Goal: Transaction & Acquisition: Book appointment/travel/reservation

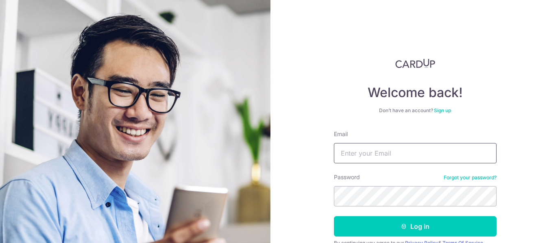
click at [380, 156] on input "Email" at bounding box center [415, 153] width 163 height 20
type input "[PERSON_NAME][EMAIL_ADDRESS][DOMAIN_NAME]"
click at [334, 217] on button "Log in" at bounding box center [415, 227] width 163 height 20
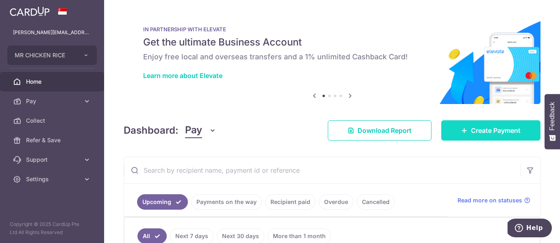
click at [465, 125] on link "Create Payment" at bounding box center [491, 130] width 99 height 20
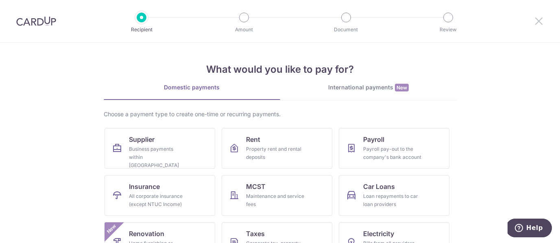
click at [539, 20] on icon at bounding box center [539, 21] width 10 height 10
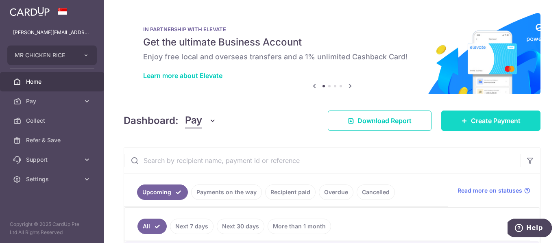
click at [480, 118] on span "Create Payment" at bounding box center [496, 121] width 50 height 10
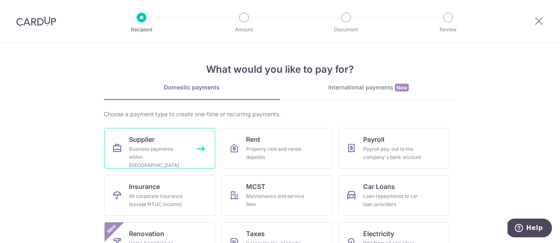
click at [177, 142] on link "Supplier Business payments within Singapore" at bounding box center [160, 148] width 111 height 41
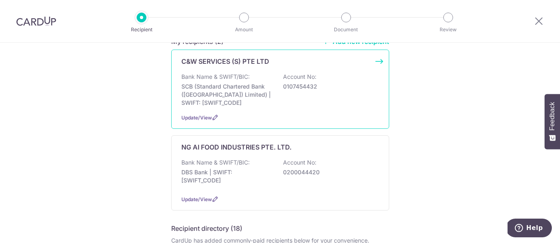
scroll to position [131, 0]
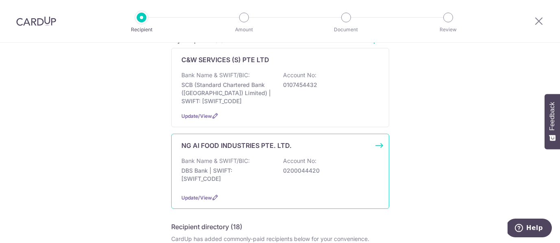
click at [241, 146] on div "NG AI FOOD INDUSTRIES PTE. LTD. Bank Name & SWIFT/BIC: DBS Bank | SWIFT: DBSSSG…" at bounding box center [280, 171] width 218 height 75
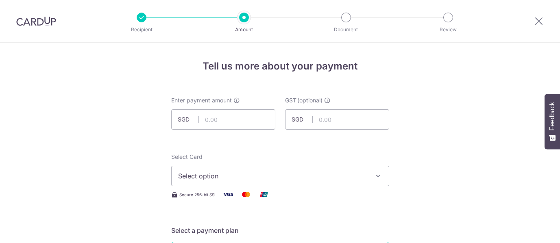
scroll to position [60, 0]
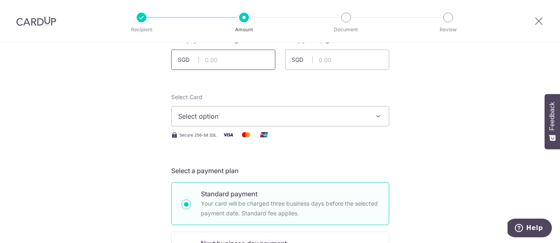
click at [221, 64] on input "text" at bounding box center [223, 60] width 104 height 20
type input "10,160.00"
click at [252, 117] on span "Select option" at bounding box center [273, 117] width 190 height 10
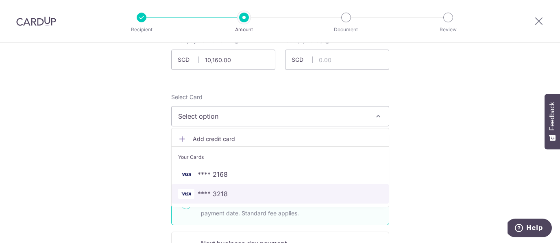
click at [239, 194] on span "**** 3218" at bounding box center [280, 194] width 204 height 10
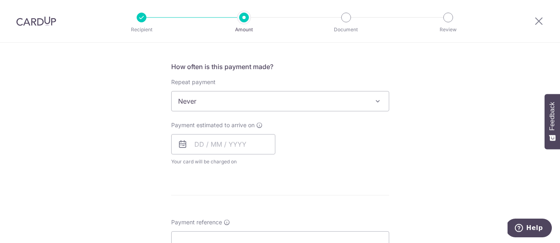
scroll to position [301, 0]
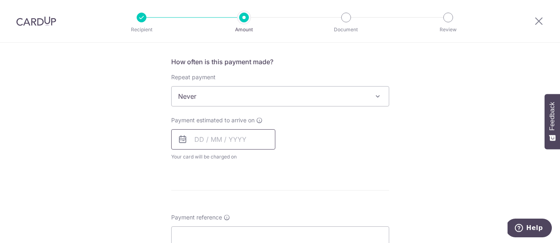
click at [241, 144] on input "text" at bounding box center [223, 139] width 104 height 20
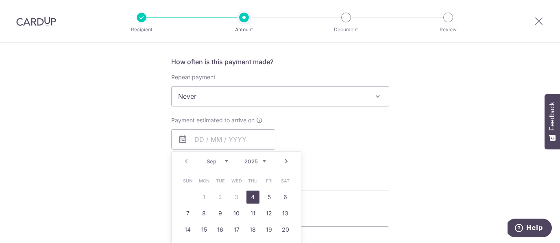
click at [253, 199] on link "4" at bounding box center [253, 197] width 13 height 13
type input "[DATE]"
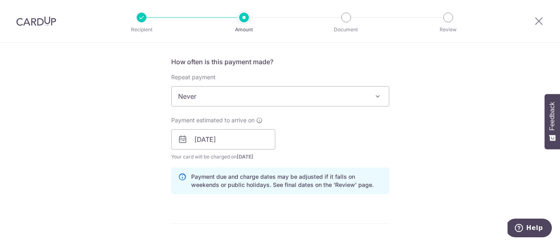
click at [241, 94] on span "Never" at bounding box center [280, 97] width 217 height 20
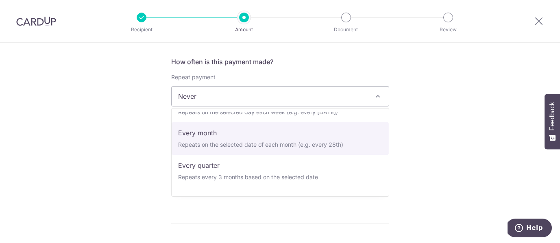
scroll to position [55, 0]
select select "3"
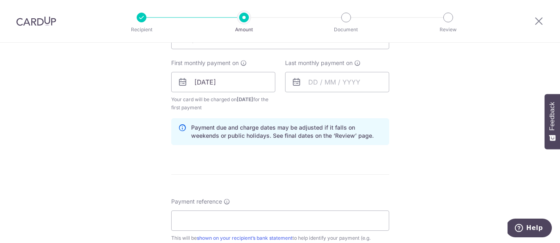
scroll to position [377, 0]
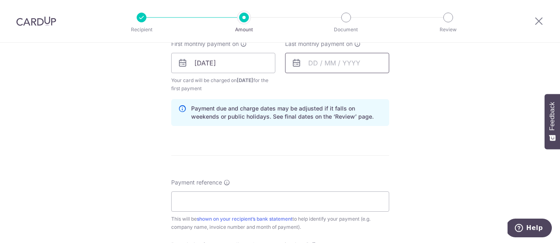
click at [308, 69] on input "text" at bounding box center [337, 63] width 104 height 20
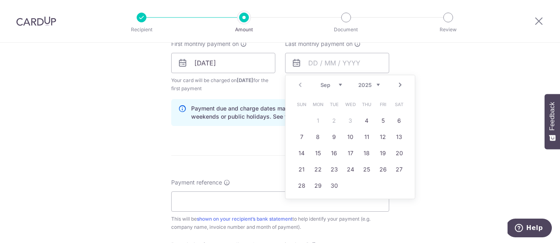
click at [363, 83] on select "2025 2026 2027 2028 2029 2030 2031 2032 2033 2034 2035" at bounding box center [370, 85] width 22 height 7
click at [332, 87] on select "Jan Feb Mar Apr May Jun Jul Aug Sep Oct Nov Dec" at bounding box center [332, 85] width 22 height 7
click at [396, 120] on link "5" at bounding box center [399, 120] width 13 height 13
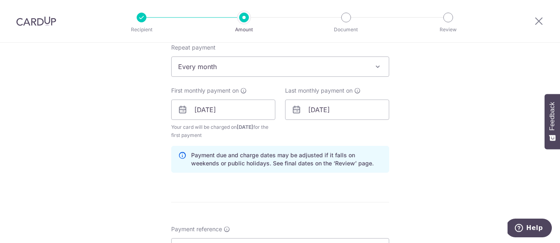
scroll to position [317, 0]
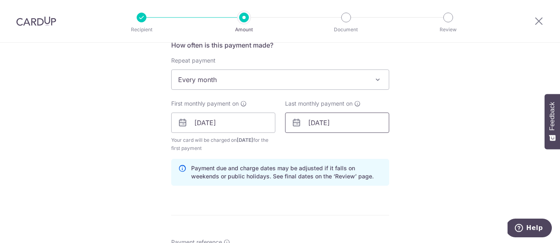
click at [343, 121] on input "05/09/2026" at bounding box center [337, 123] width 104 height 20
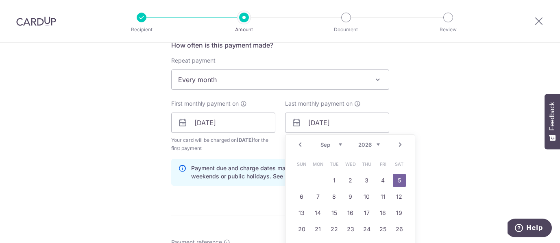
click at [331, 145] on select "Jan Feb Mar Apr May Jun Jul Aug Sep Oct Nov Dec" at bounding box center [332, 145] width 22 height 7
click at [333, 142] on select "Jan Feb Mar Apr May Jun Jul Aug Sep Oct Nov Dec" at bounding box center [332, 145] width 22 height 7
click at [367, 148] on div "Prev Next Jan Feb Mar Apr May Jun Jul Aug Sep Oct Nov Dec 2025 2026 2027 2028 2…" at bounding box center [350, 145] width 129 height 20
click at [367, 142] on select "2025 2026 2027 2028 2029 2030 2031 2032 2033 2034 2035" at bounding box center [370, 145] width 22 height 7
click at [368, 179] on link "4" at bounding box center [367, 180] width 13 height 13
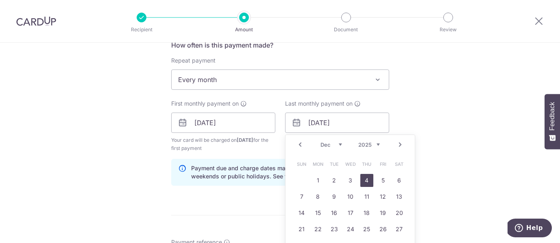
type input "04/12/2025"
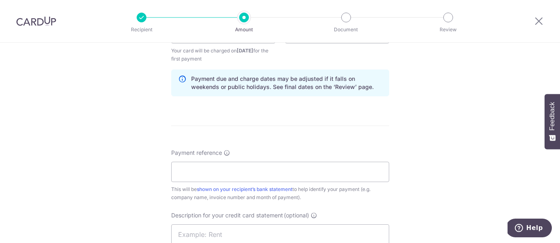
scroll to position [407, 0]
click at [286, 171] on input "Payment reference" at bounding box center [280, 172] width 218 height 20
click at [223, 168] on input "TMCR001 FEB25" at bounding box center [280, 172] width 218 height 20
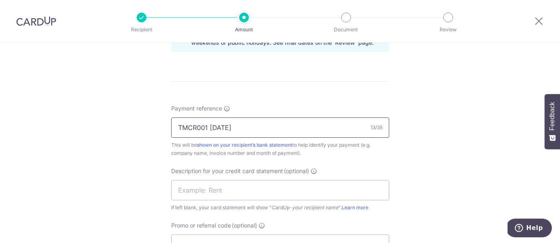
scroll to position [468, 0]
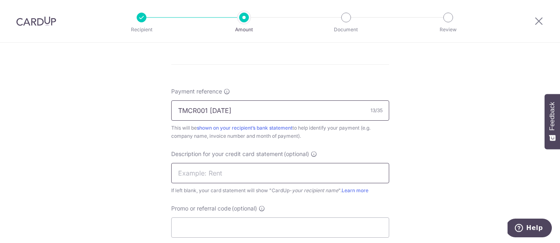
type input "TMCR001 JUL25"
click at [236, 167] on input "text" at bounding box center [280, 173] width 218 height 20
type input "NGAI202507"
click at [259, 222] on input "Promo or referral code (optional)" at bounding box center [280, 228] width 218 height 20
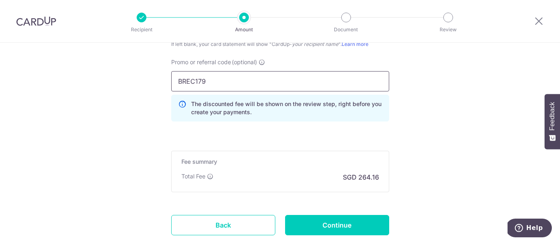
scroll to position [622, 0]
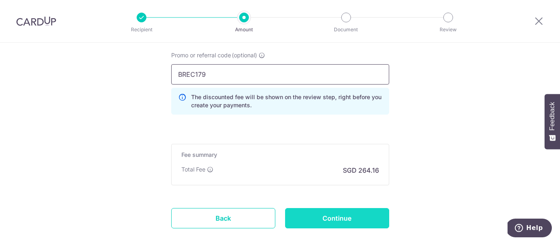
type input "BREC179"
click at [315, 217] on input "Continue" at bounding box center [337, 218] width 104 height 20
type input "Create Schedule"
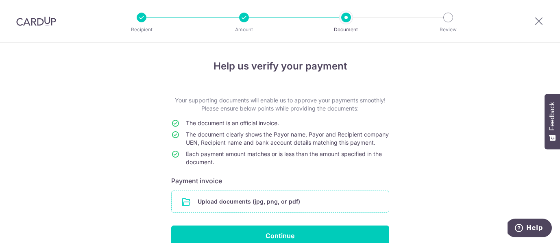
click at [227, 203] on input "file" at bounding box center [280, 201] width 217 height 21
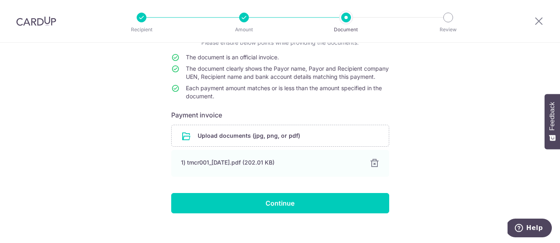
scroll to position [83, 0]
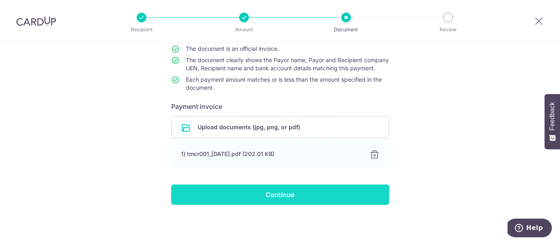
click at [338, 193] on input "Continue" at bounding box center [280, 195] width 218 height 20
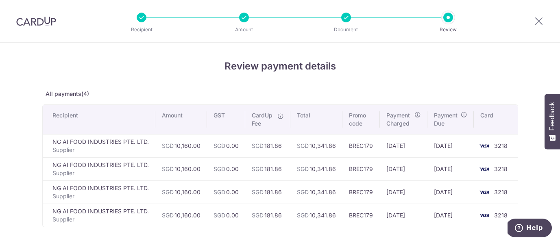
scroll to position [132, 0]
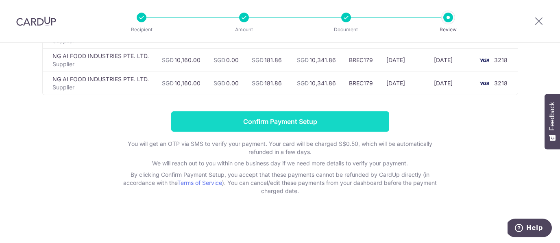
click at [332, 122] on input "Confirm Payment Setup" at bounding box center [280, 122] width 218 height 20
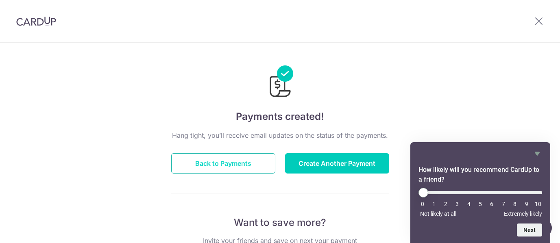
click at [227, 165] on button "Back to Payments" at bounding box center [223, 163] width 104 height 20
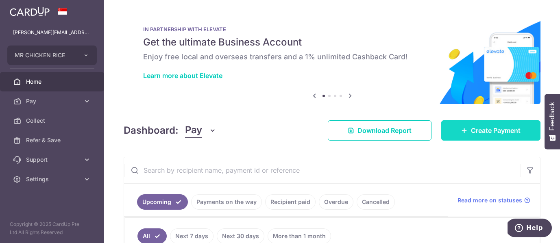
click at [456, 131] on link "Create Payment" at bounding box center [491, 130] width 99 height 20
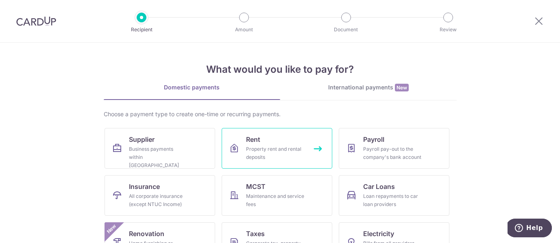
click at [282, 151] on div "Property rent and rental deposits" at bounding box center [275, 153] width 59 height 16
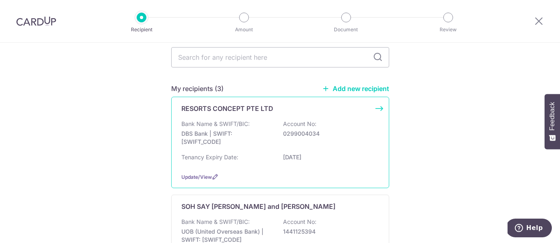
scroll to position [70, 0]
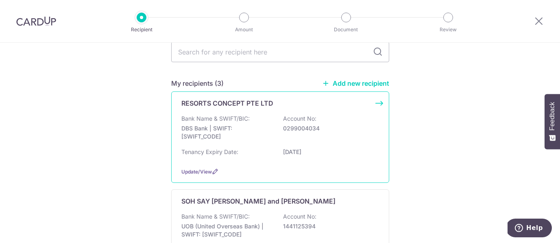
click at [256, 150] on div "Tenancy Expiry Date: [DATE]" at bounding box center [281, 154] width 198 height 13
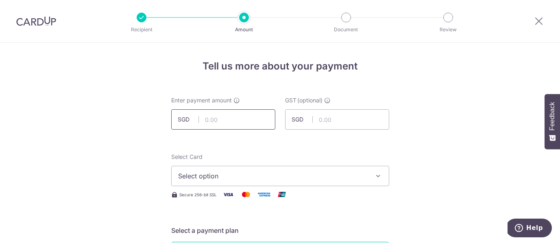
click at [260, 125] on input "text" at bounding box center [223, 119] width 104 height 20
type input "12,470.47"
click at [254, 181] on span "Select option" at bounding box center [273, 176] width 190 height 10
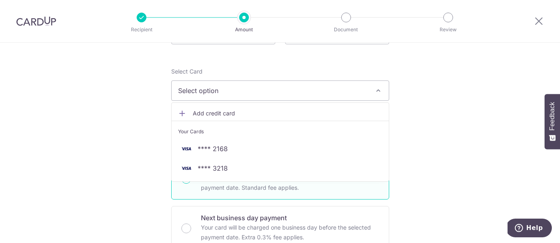
scroll to position [90, 0]
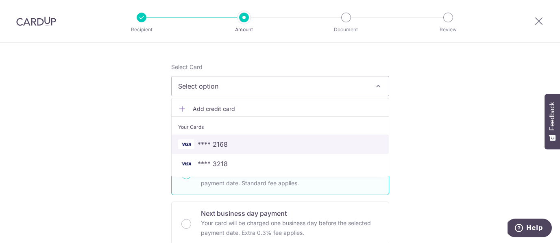
click at [224, 151] on link "**** 2168" at bounding box center [280, 145] width 217 height 20
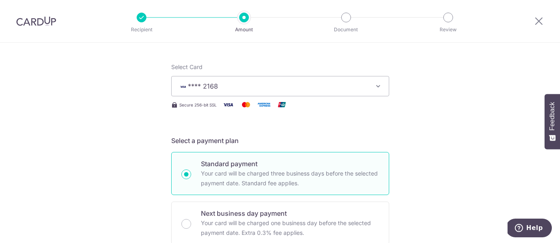
click at [238, 94] on button "**** 2168" at bounding box center [280, 86] width 218 height 20
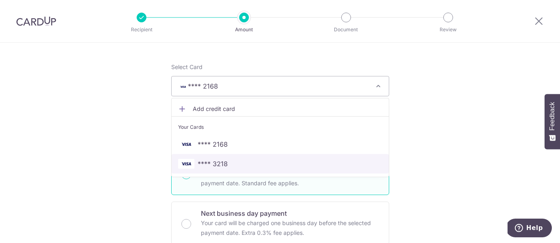
click at [231, 159] on span "**** 3218" at bounding box center [280, 164] width 204 height 10
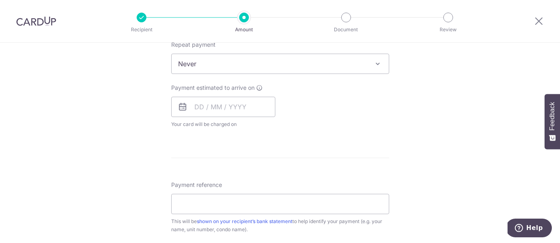
scroll to position [381, 0]
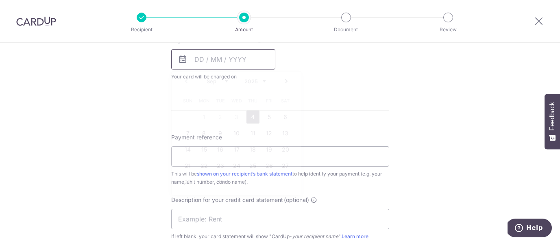
click at [209, 66] on input "text" at bounding box center [223, 59] width 104 height 20
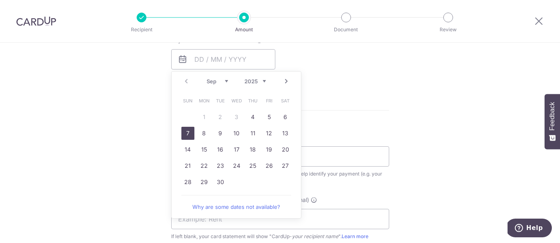
click at [188, 133] on link "7" at bounding box center [188, 133] width 13 height 13
type input "07/09/2025"
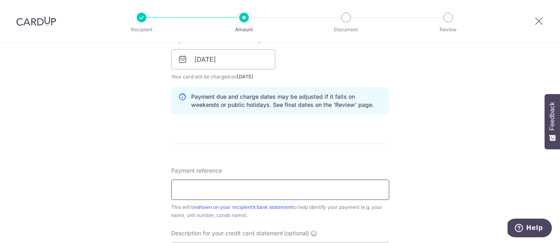
click at [213, 190] on input "Payment reference" at bounding box center [280, 190] width 218 height 20
click at [257, 190] on input "MRCHICKENRICE INR24090122" at bounding box center [280, 190] width 218 height 20
paste input "5090094"
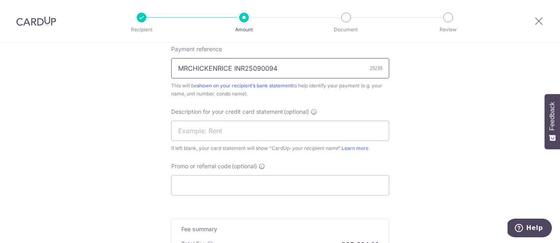
scroll to position [503, 0]
type input "MRCHICKENRICE INR25090094"
click at [251, 130] on input "text" at bounding box center [280, 130] width 218 height 20
type input "RENT202509"
click at [274, 181] on input "Promo or referral code (optional)" at bounding box center [280, 185] width 218 height 20
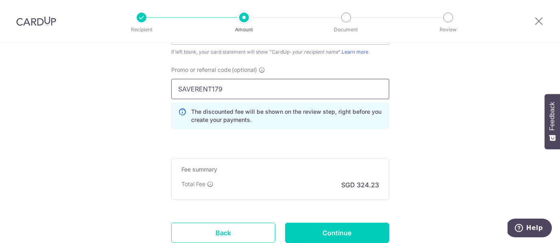
scroll to position [600, 0]
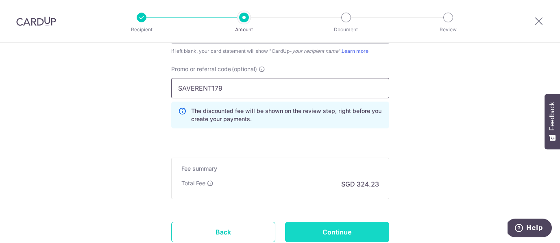
type input "SAVERENT179"
click at [335, 228] on input "Continue" at bounding box center [337, 232] width 104 height 20
type input "Create Schedule"
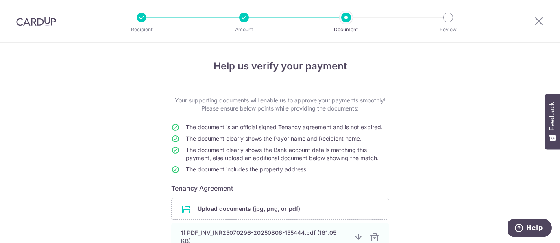
scroll to position [55, 0]
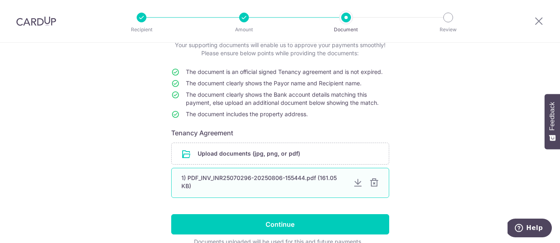
click at [376, 182] on div at bounding box center [375, 183] width 10 height 10
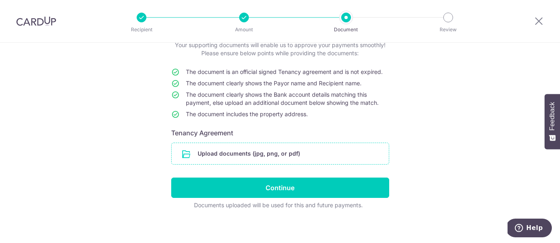
click at [322, 155] on input "file" at bounding box center [280, 153] width 217 height 21
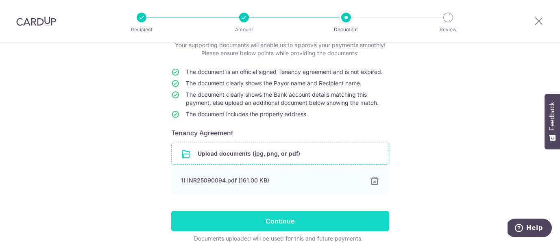
click at [332, 221] on input "Continue" at bounding box center [280, 221] width 218 height 20
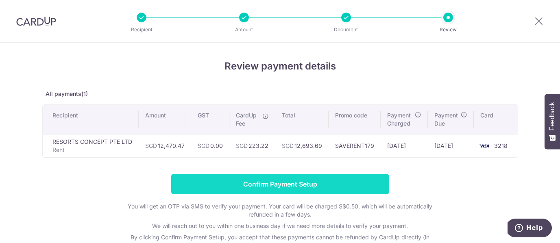
click at [315, 182] on input "Confirm Payment Setup" at bounding box center [280, 184] width 218 height 20
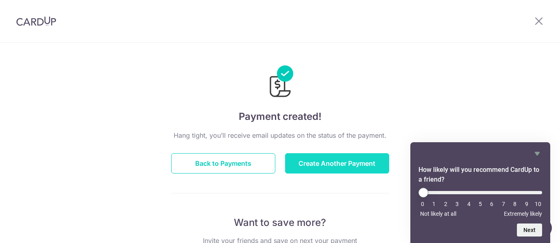
click at [302, 164] on button "Create Another Payment" at bounding box center [337, 163] width 104 height 20
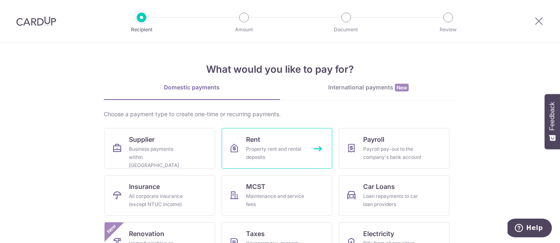
click at [286, 157] on div "Property rent and rental deposits" at bounding box center [275, 153] width 59 height 16
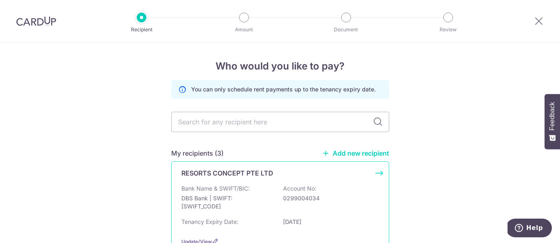
click at [250, 192] on div "Bank Name & SWIFT/BIC: DBS Bank | SWIFT: [SWIFT_CODE] Account No: 0299004034" at bounding box center [281, 200] width 198 height 30
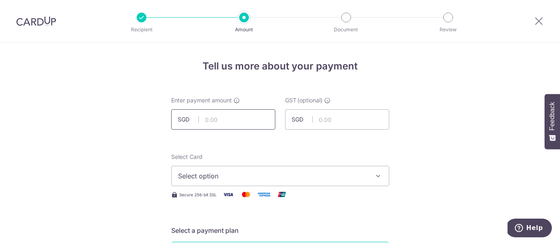
click at [248, 122] on input "text" at bounding box center [223, 119] width 104 height 20
type input "1,491.94"
click at [222, 169] on button "Select option" at bounding box center [280, 176] width 218 height 20
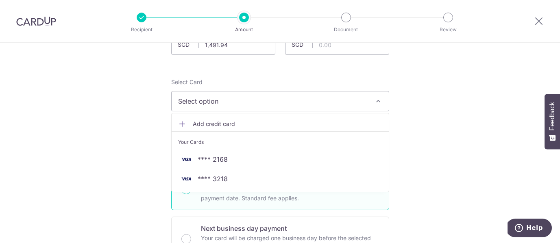
scroll to position [77, 0]
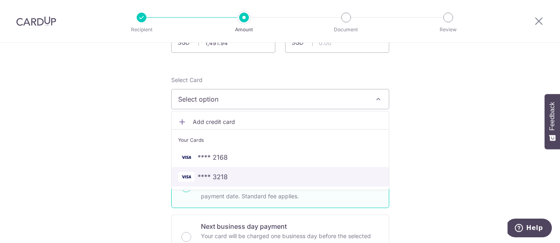
click at [219, 171] on link "**** 3218" at bounding box center [280, 177] width 217 height 20
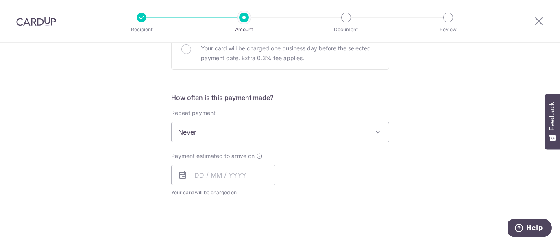
scroll to position [278, 0]
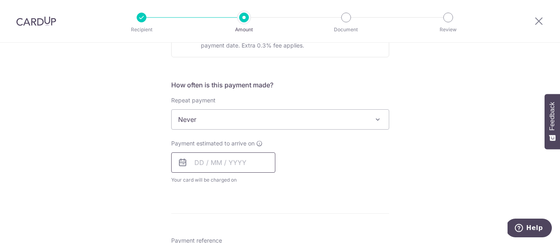
click at [210, 162] on input "text" at bounding box center [223, 163] width 104 height 20
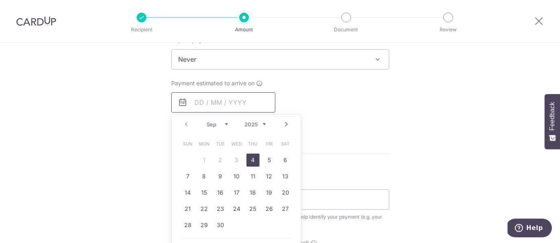
scroll to position [338, 0]
click at [190, 177] on link "7" at bounding box center [188, 176] width 13 height 13
type input "[DATE]"
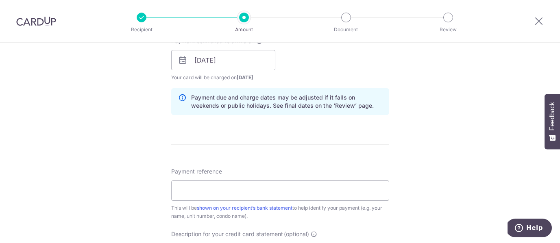
scroll to position [412, 0]
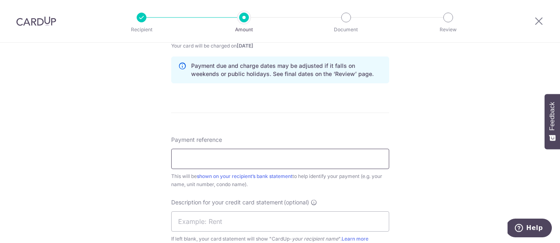
click at [201, 156] on input "Payment reference" at bounding box center [280, 159] width 218 height 20
click at [255, 158] on input "MRCHICKENRICE INR25070296" at bounding box center [280, 159] width 218 height 20
paste input "80293"
type input "MRCHICKENRICE INR25080293"
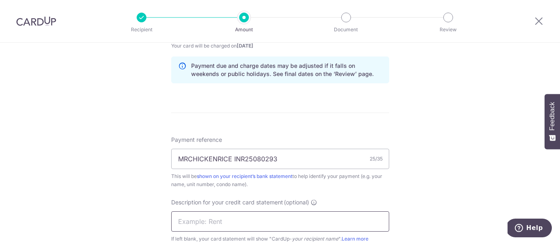
click at [245, 217] on input "text" at bounding box center [280, 222] width 218 height 20
type input "VRENT202507"
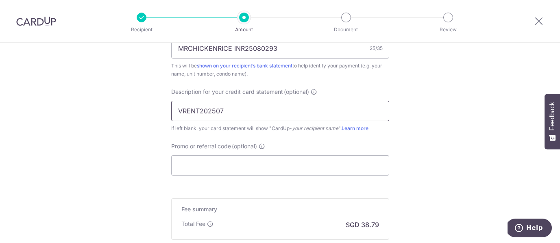
scroll to position [577, 0]
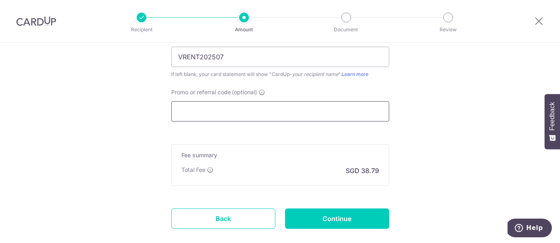
click at [290, 112] on input "Promo or referral code (optional)" at bounding box center [280, 111] width 218 height 20
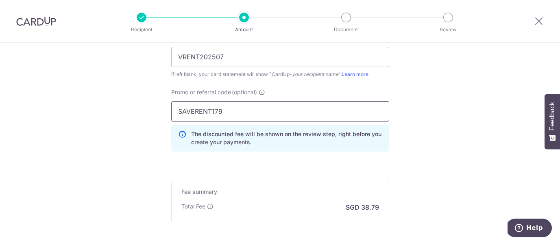
scroll to position [660, 0]
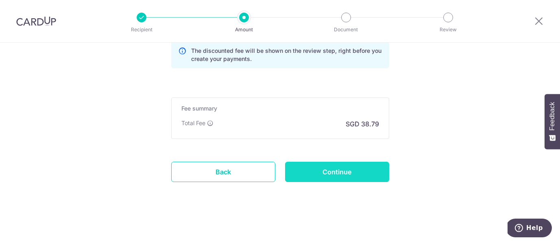
type input "SAVERENT179"
click at [362, 174] on input "Continue" at bounding box center [337, 172] width 104 height 20
type input "Create Schedule"
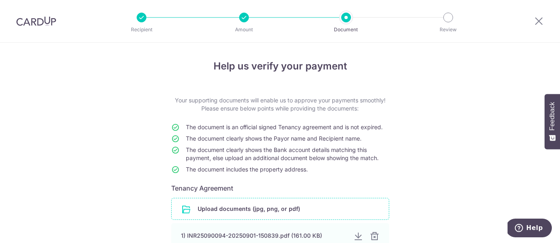
click at [314, 211] on input "file" at bounding box center [280, 209] width 217 height 21
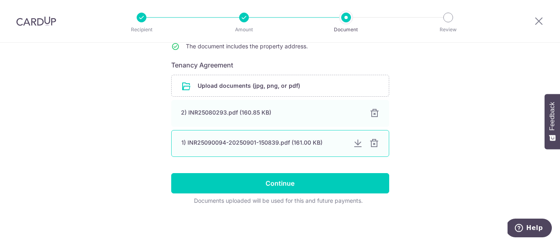
click at [375, 144] on div at bounding box center [375, 144] width 10 height 10
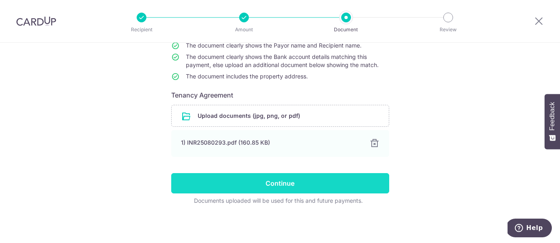
click at [339, 186] on input "Continue" at bounding box center [280, 183] width 218 height 20
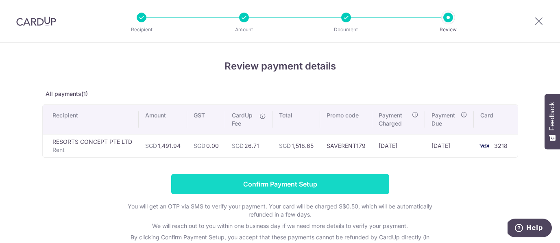
click at [339, 185] on input "Confirm Payment Setup" at bounding box center [280, 184] width 218 height 20
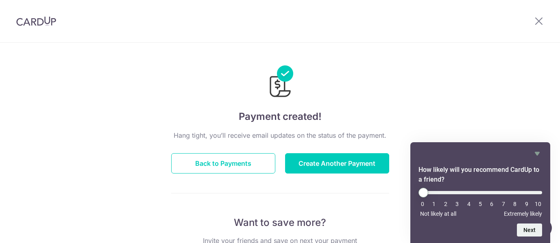
click at [533, 20] on div at bounding box center [539, 21] width 42 height 42
click at [538, 20] on icon at bounding box center [539, 21] width 10 height 10
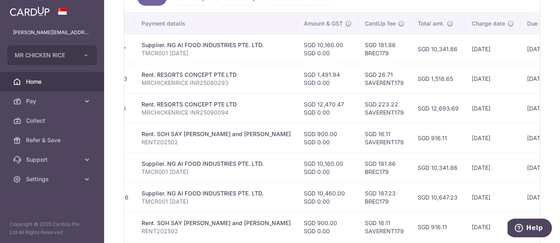
scroll to position [0, 189]
